Goal: Navigation & Orientation: Find specific page/section

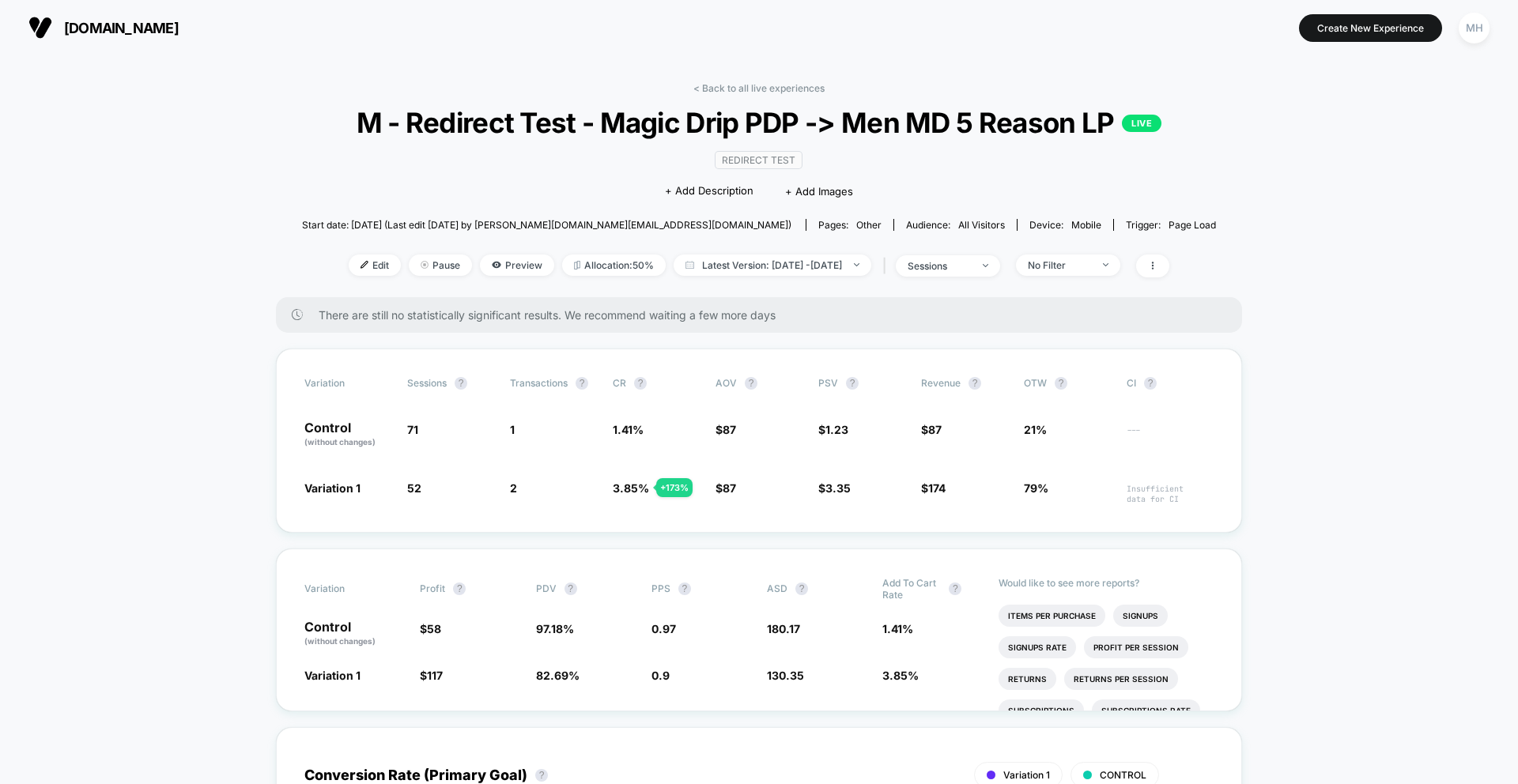
click at [155, 32] on span "[DOMAIN_NAME]" at bounding box center [121, 28] width 115 height 17
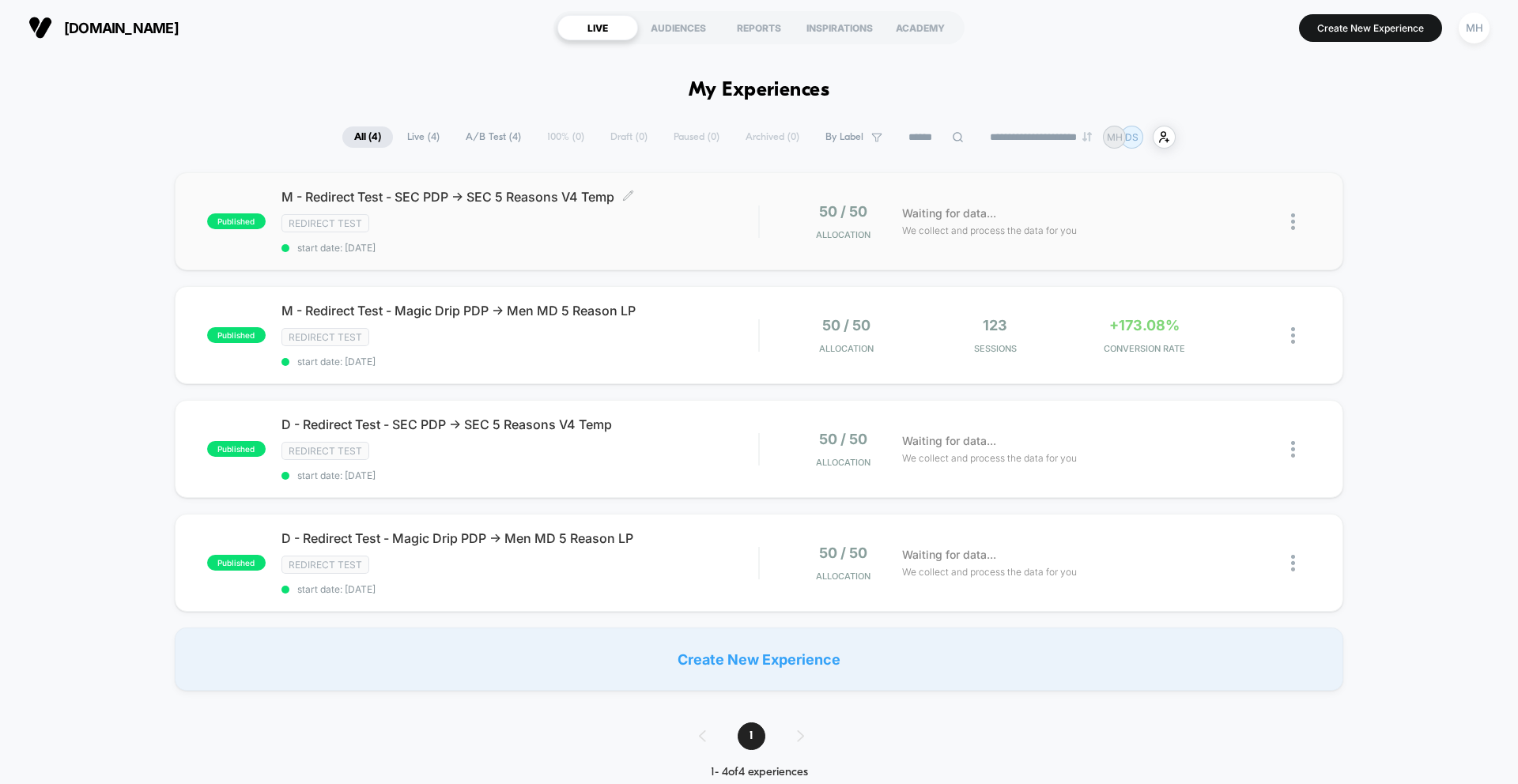
click at [385, 200] on span "M - Redirect Test - SEC PDP -> SEC 5 Reasons V4 Temp Click to edit experience d…" at bounding box center [519, 197] width 477 height 16
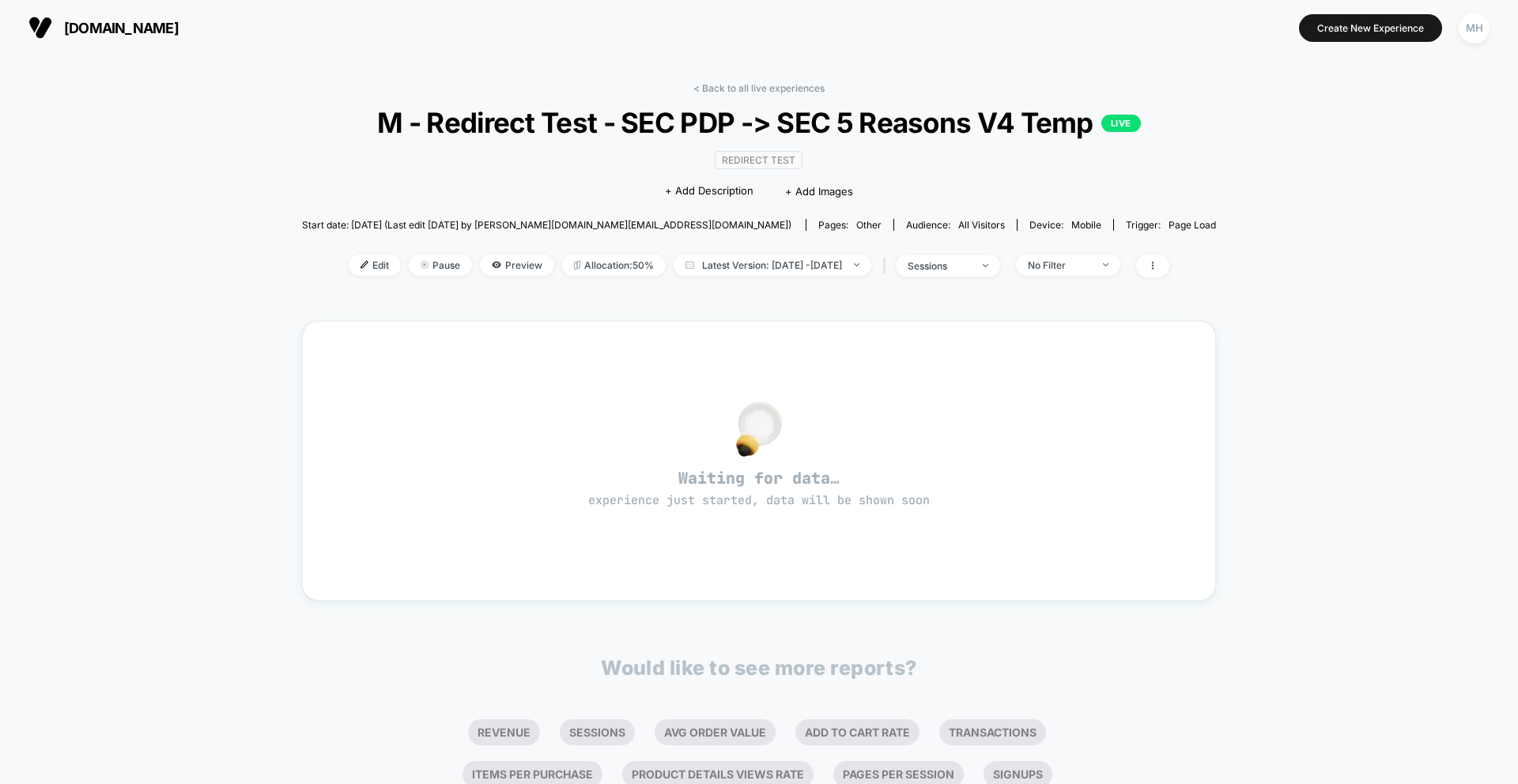
click at [109, 27] on span "[DOMAIN_NAME]" at bounding box center [121, 28] width 115 height 17
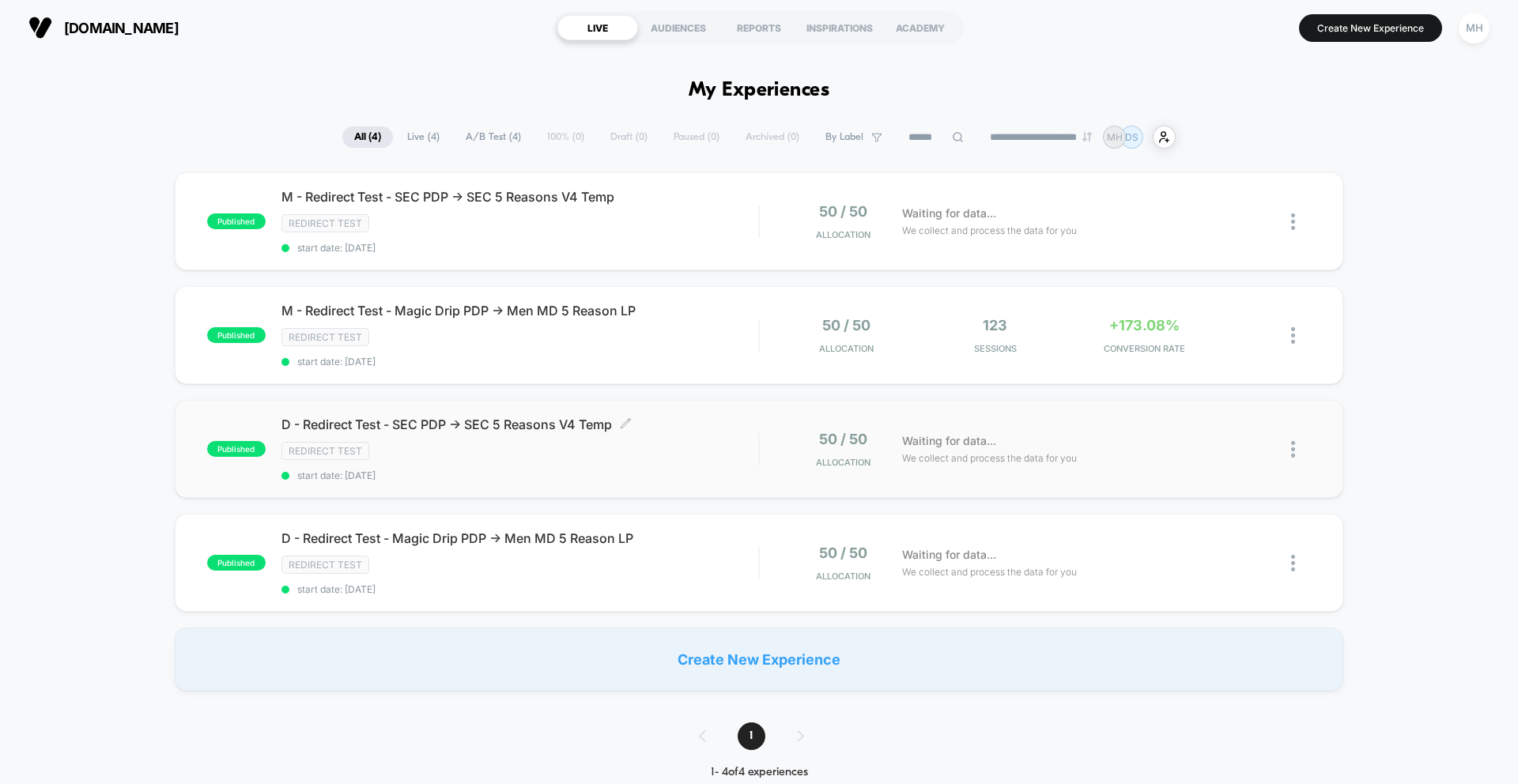
click at [428, 425] on span "D - Redirect Test - SEC PDP -> SEC 5 Reasons V4 Temp Click to edit experience d…" at bounding box center [519, 424] width 477 height 16
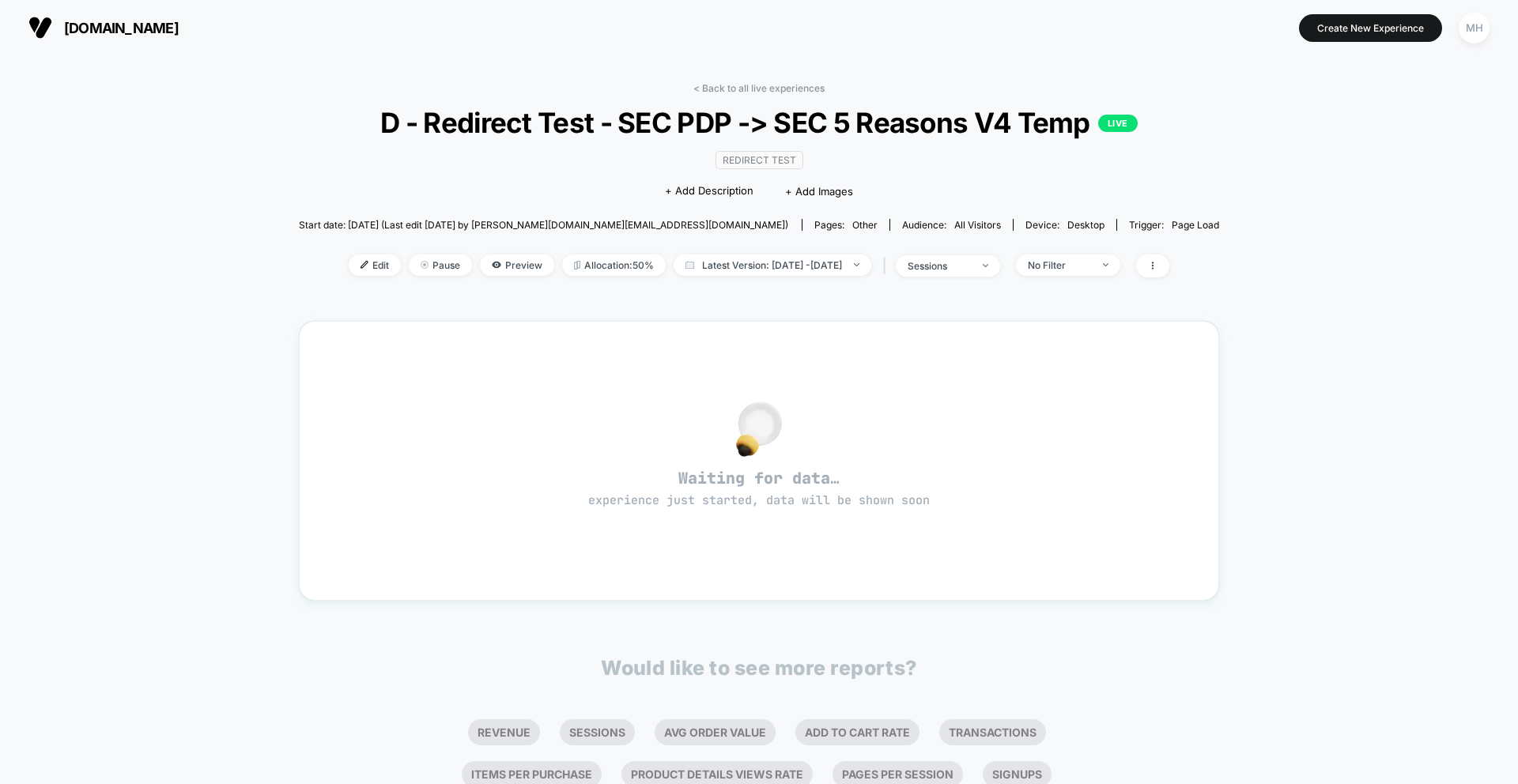
click at [131, 21] on span "[DOMAIN_NAME]" at bounding box center [121, 28] width 115 height 17
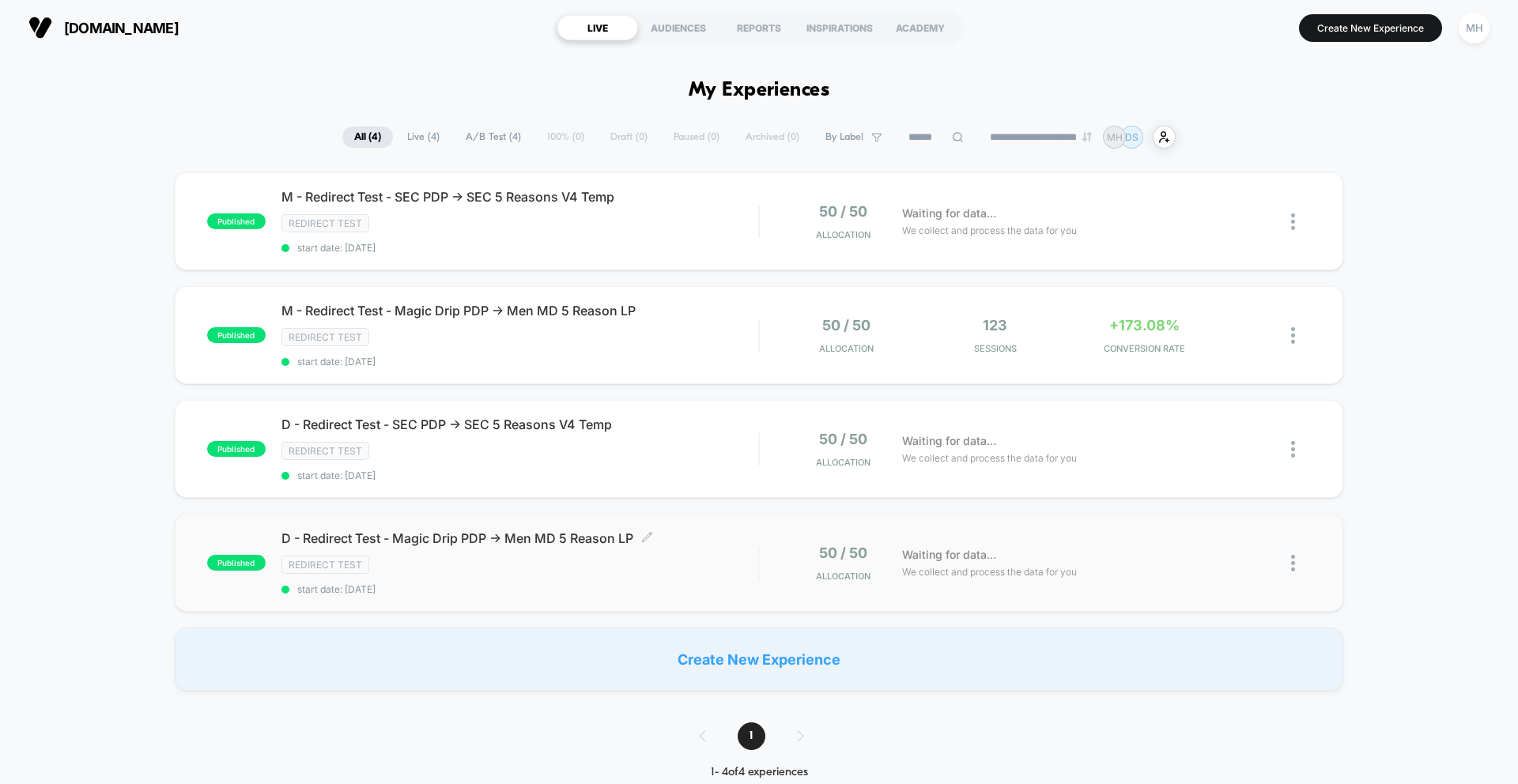
click at [389, 539] on span "D - Redirect Test - Magic Drip PDP -> Men MD 5 Reason LP Click to edit experien…" at bounding box center [519, 538] width 477 height 16
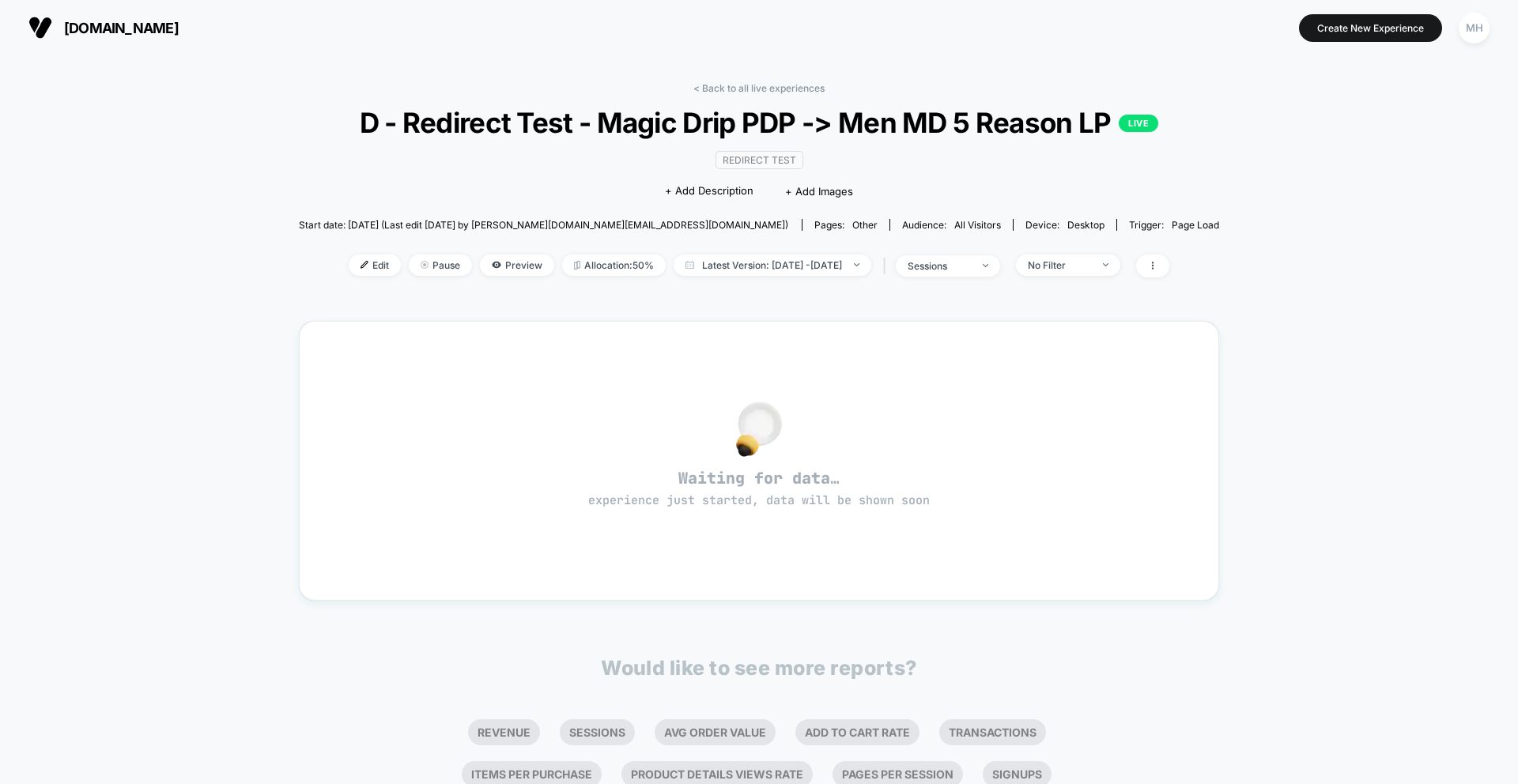
scroll to position [23, 0]
